Goal: Navigation & Orientation: Find specific page/section

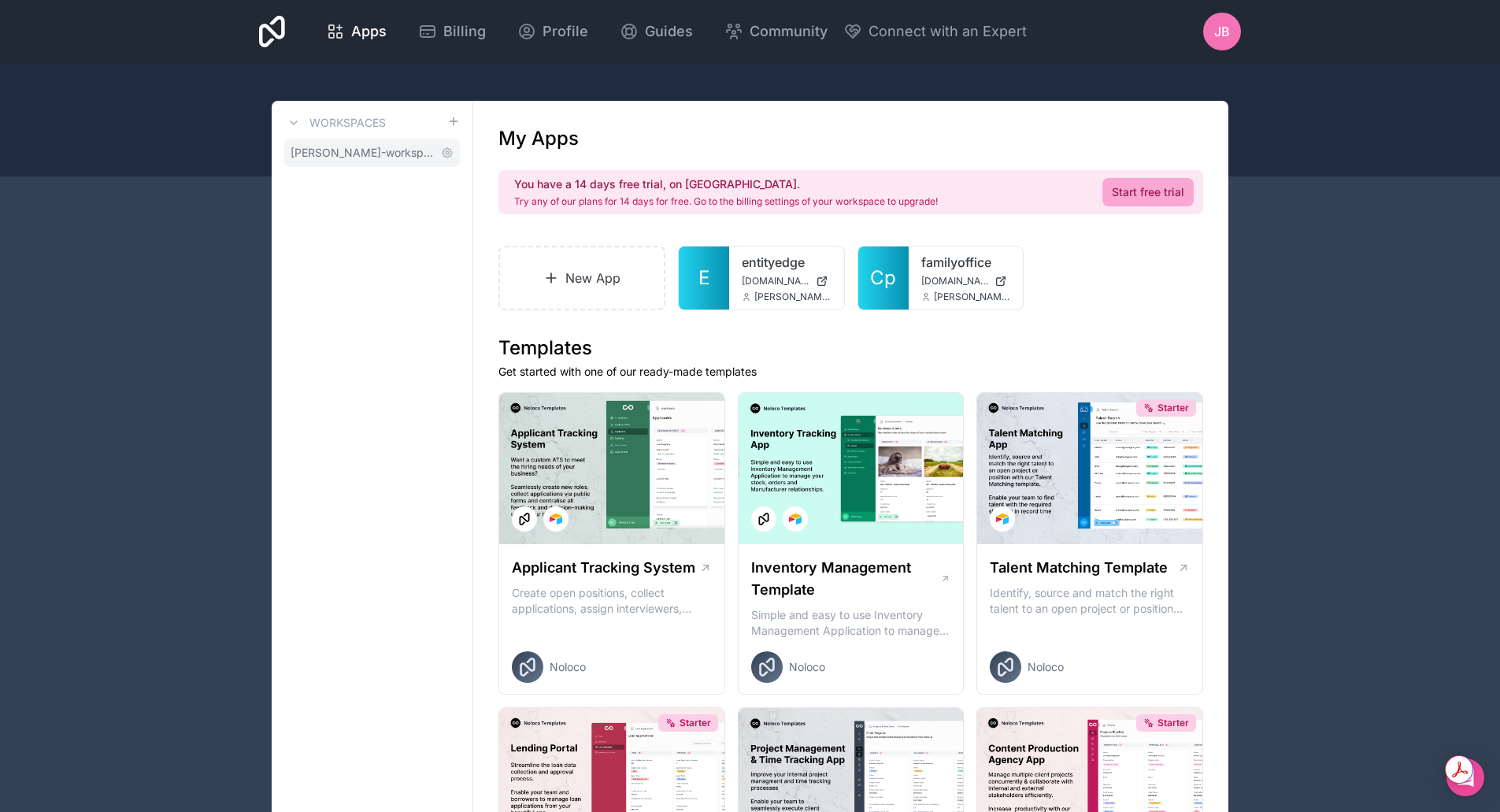
click at [340, 152] on span "[PERSON_NAME]-workspace" at bounding box center [362, 153] width 144 height 16
click at [356, 40] on span "Apps" at bounding box center [369, 31] width 35 height 22
click at [821, 276] on icon at bounding box center [816, 272] width 13 height 13
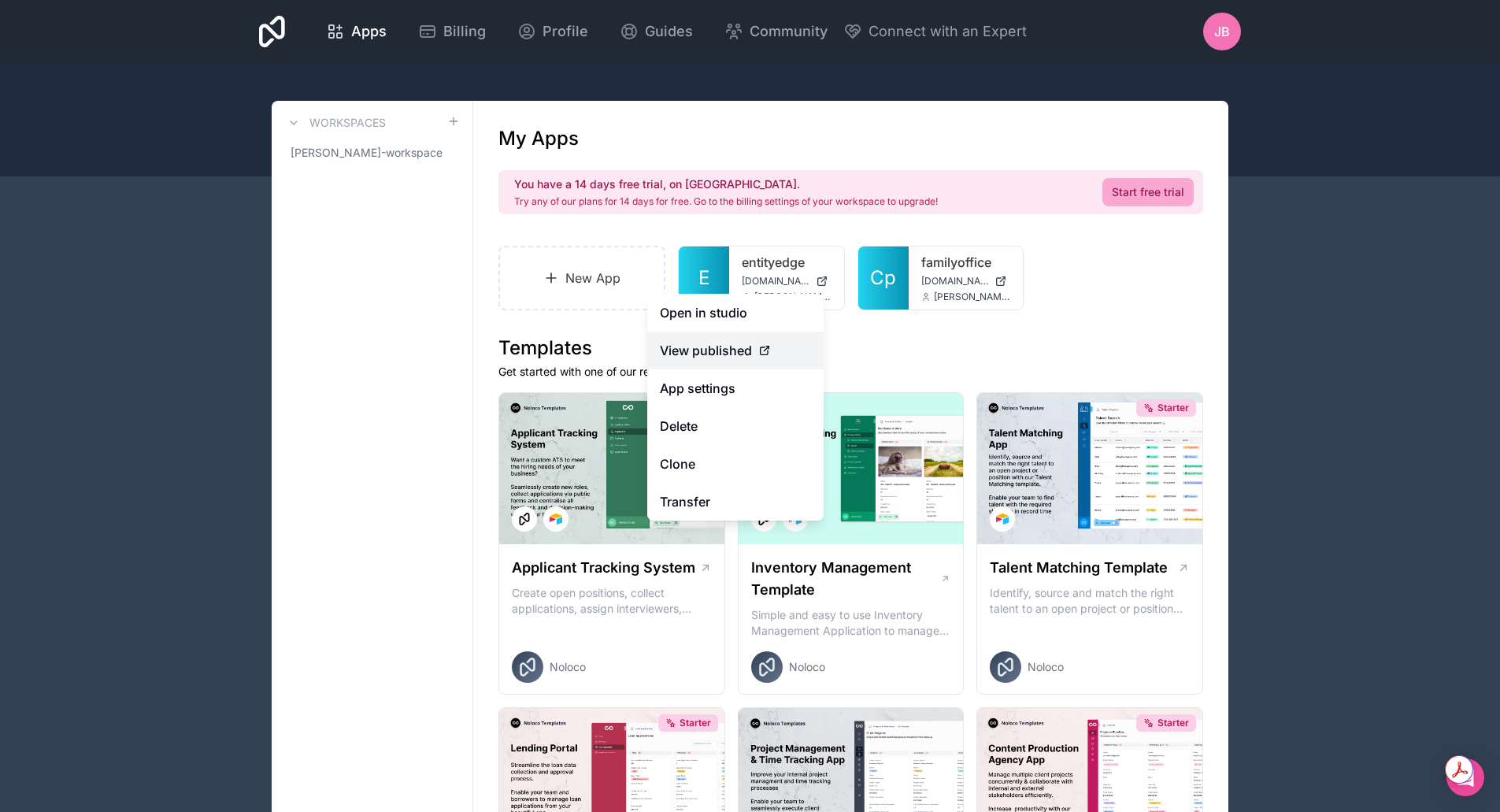
click at [707, 356] on span "View published" at bounding box center [706, 350] width 92 height 19
click at [714, 348] on span "View published" at bounding box center [706, 350] width 92 height 19
click at [766, 348] on icon at bounding box center [765, 351] width 13 height 13
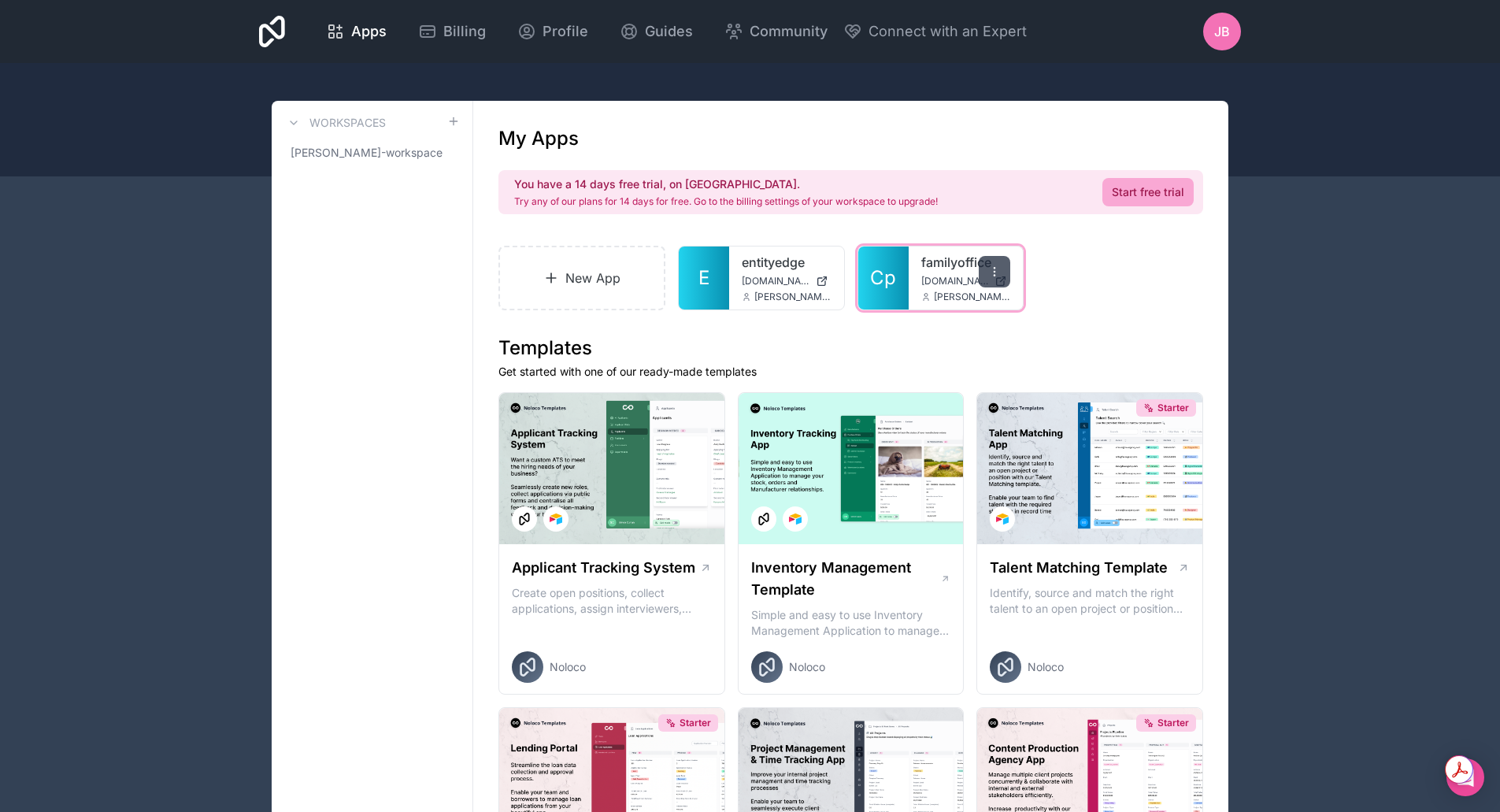
click at [1000, 283] on div at bounding box center [994, 271] width 31 height 31
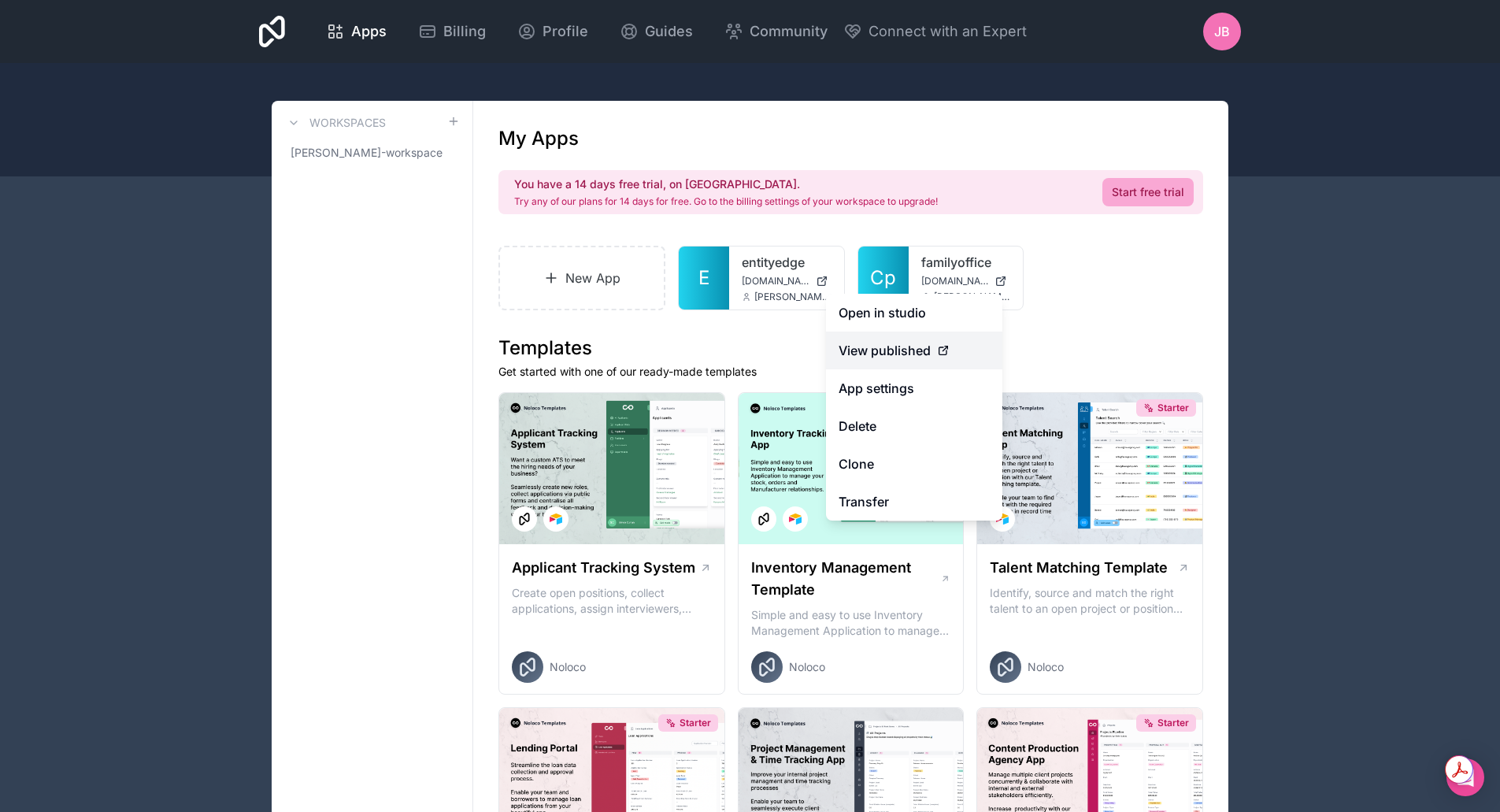
click at [873, 350] on span "View published" at bounding box center [885, 350] width 92 height 19
click at [883, 311] on link "Open in studio" at bounding box center [914, 312] width 177 height 38
